Goal: Transaction & Acquisition: Book appointment/travel/reservation

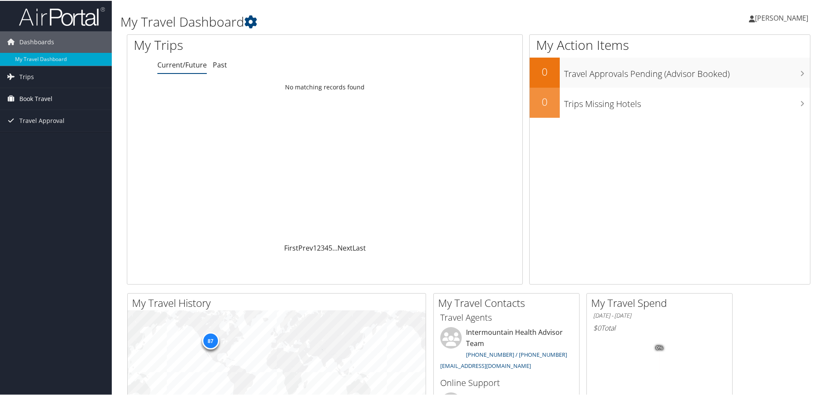
click at [36, 95] on span "Book Travel" at bounding box center [35, 97] width 33 height 21
click at [39, 138] on link "Book/Manage Online Trips" at bounding box center [56, 141] width 112 height 13
click at [37, 99] on span "Book Travel" at bounding box center [35, 97] width 33 height 21
click at [51, 137] on link "Book/Manage Online Trips" at bounding box center [56, 141] width 112 height 13
